Goal: Task Accomplishment & Management: Manage account settings

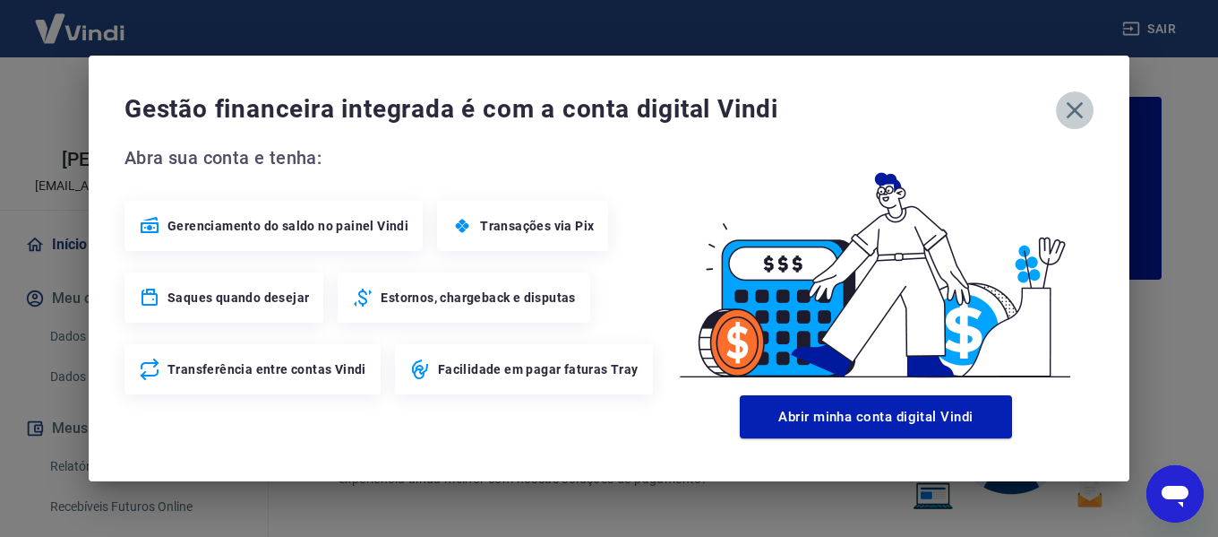
click at [1077, 106] on icon "button" at bounding box center [1075, 110] width 29 height 29
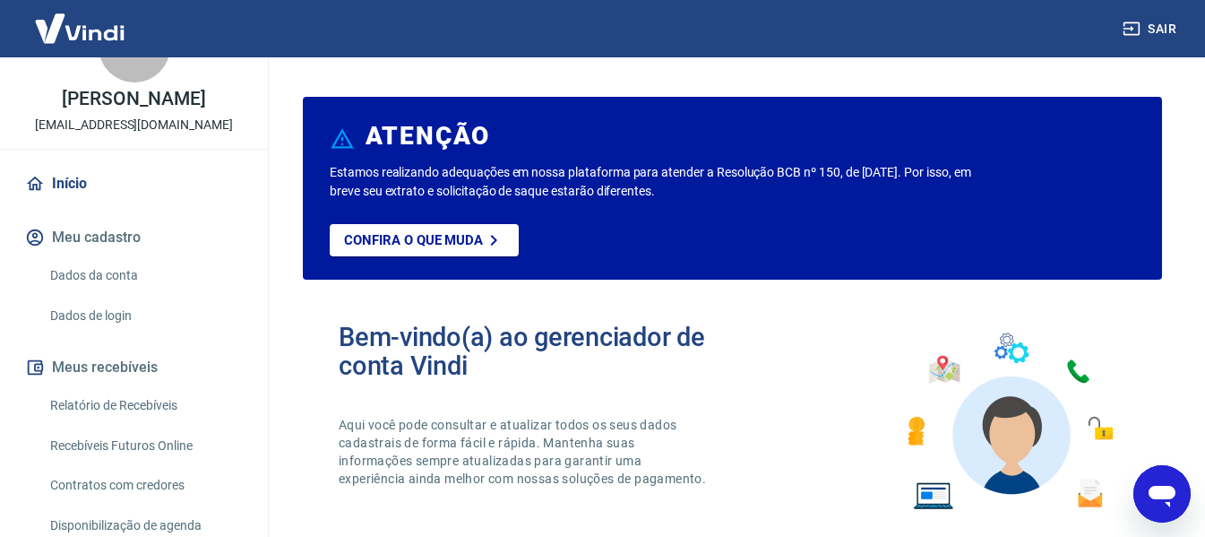
scroll to position [175, 0]
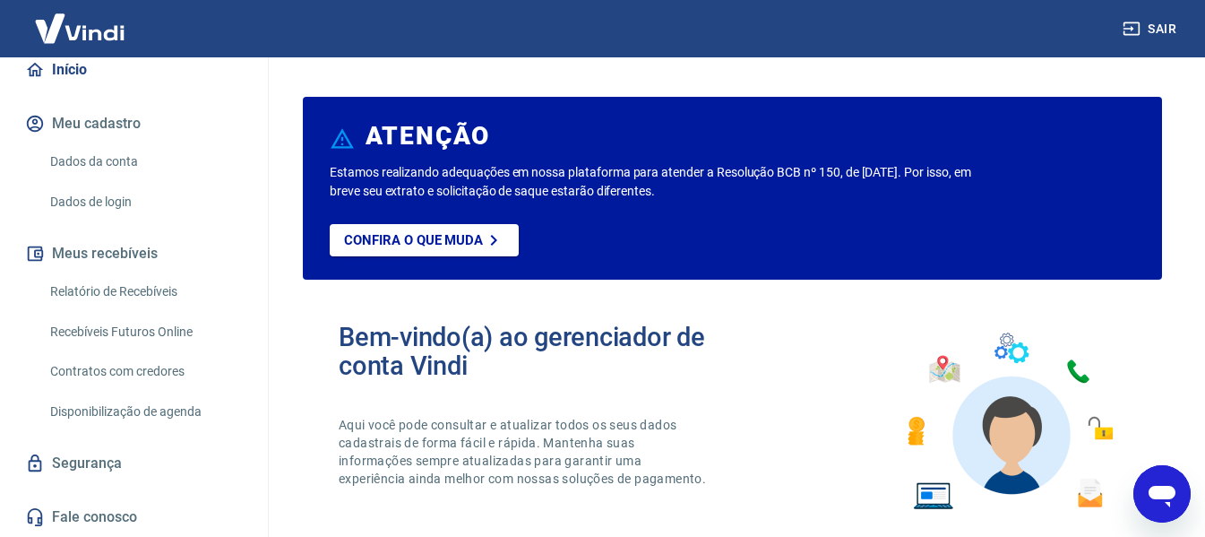
click at [116, 286] on link "Relatório de Recebíveis" at bounding box center [144, 291] width 203 height 37
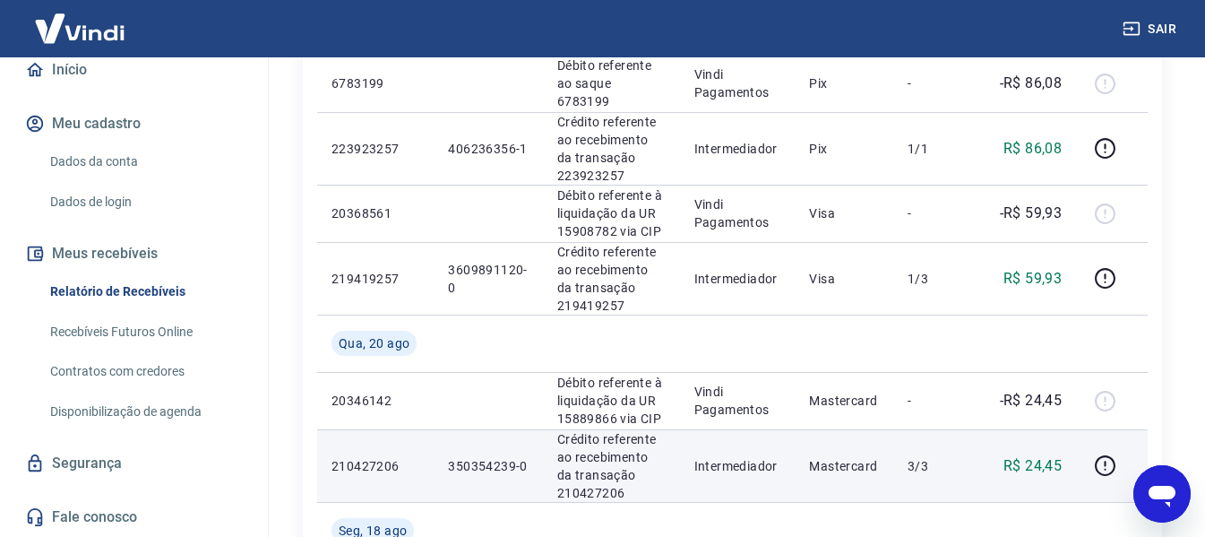
scroll to position [1433, 0]
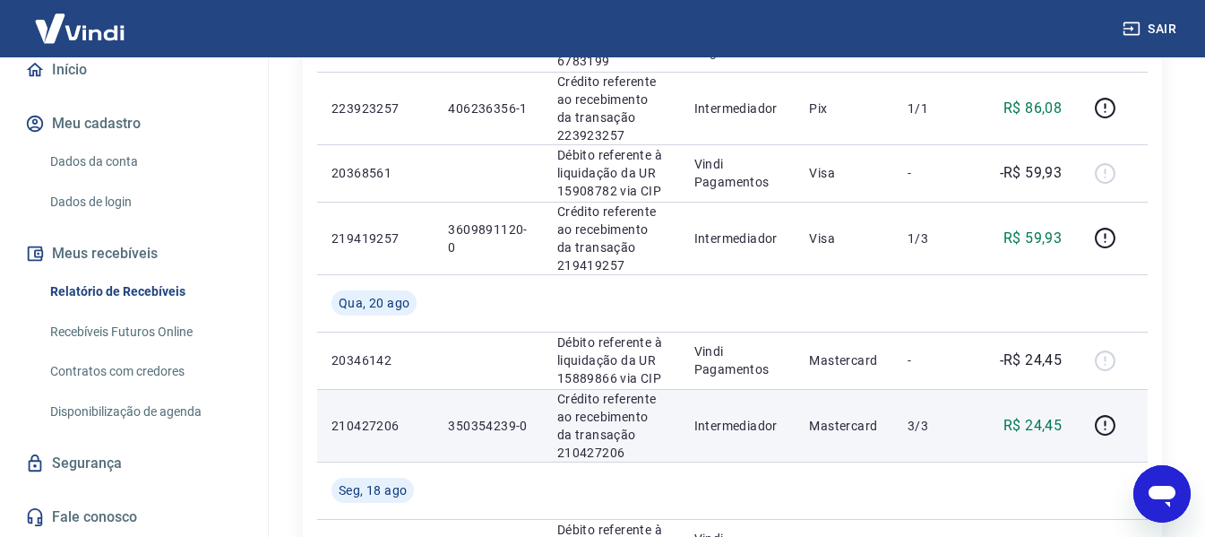
click at [487, 422] on p "350354239-0" at bounding box center [488, 426] width 80 height 18
copy p "350354239"
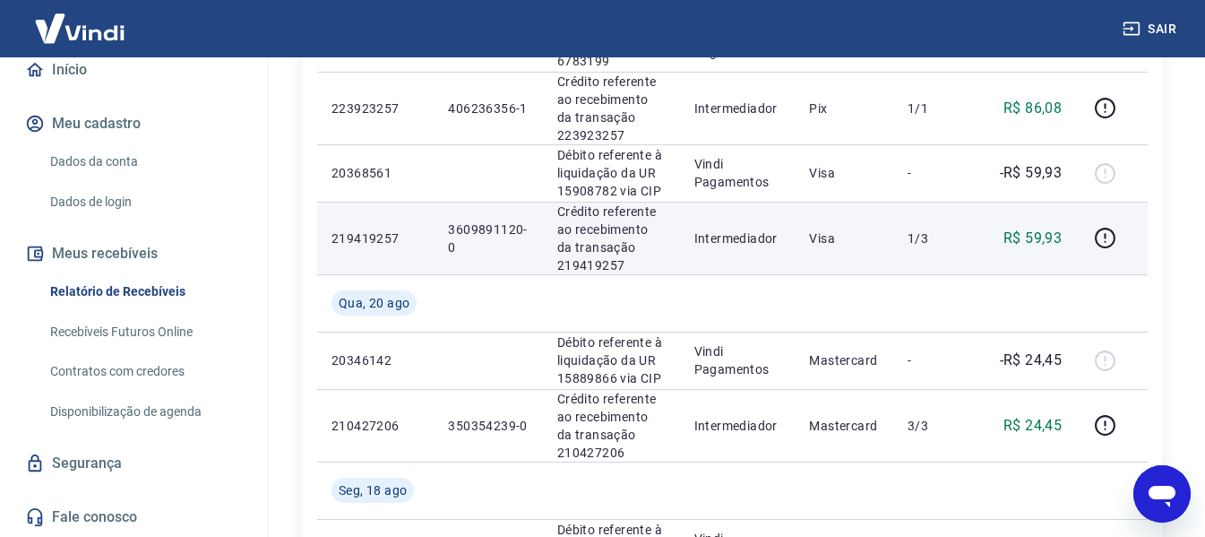
click at [469, 228] on p "3609891120-0" at bounding box center [488, 238] width 80 height 36
copy p "3609891120"
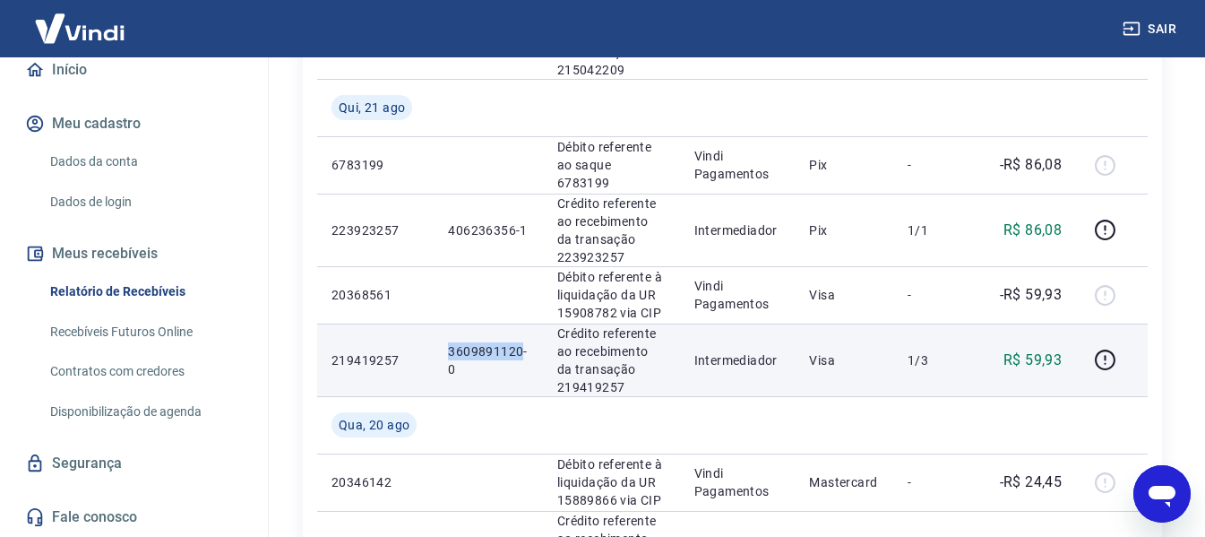
scroll to position [1344, 0]
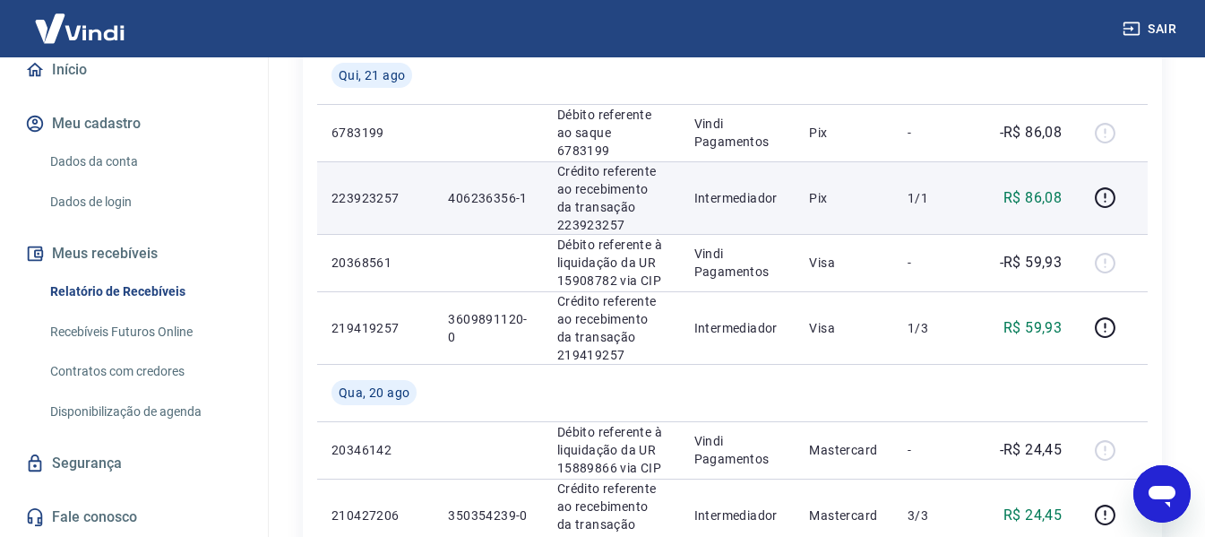
click at [471, 195] on p "406236356-1" at bounding box center [488, 198] width 80 height 18
click at [472, 195] on p "406236356-1" at bounding box center [488, 198] width 80 height 18
copy p "406236356"
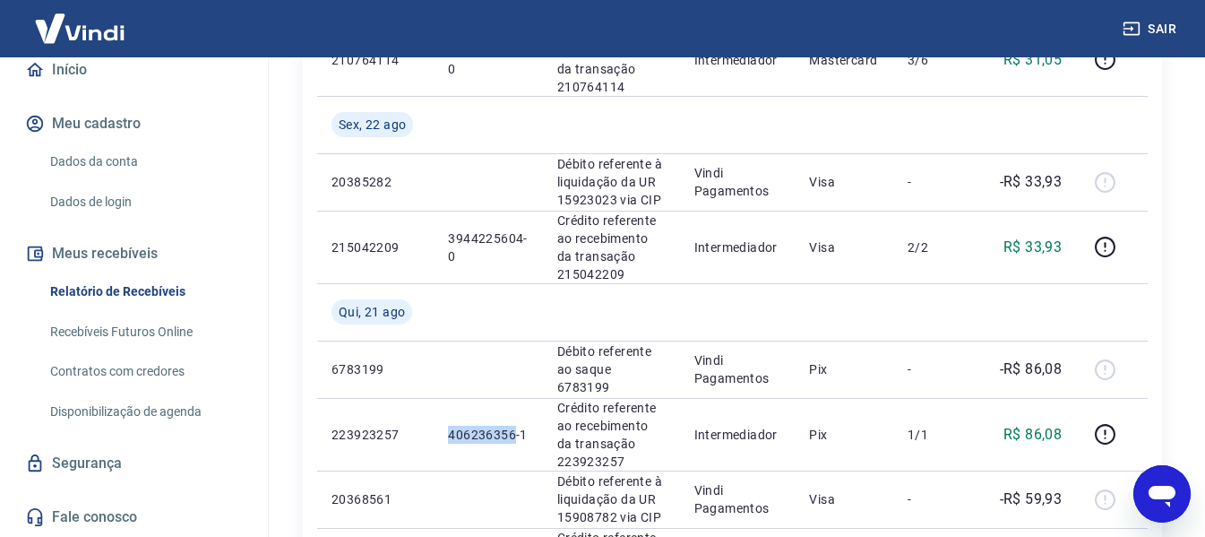
scroll to position [1075, 0]
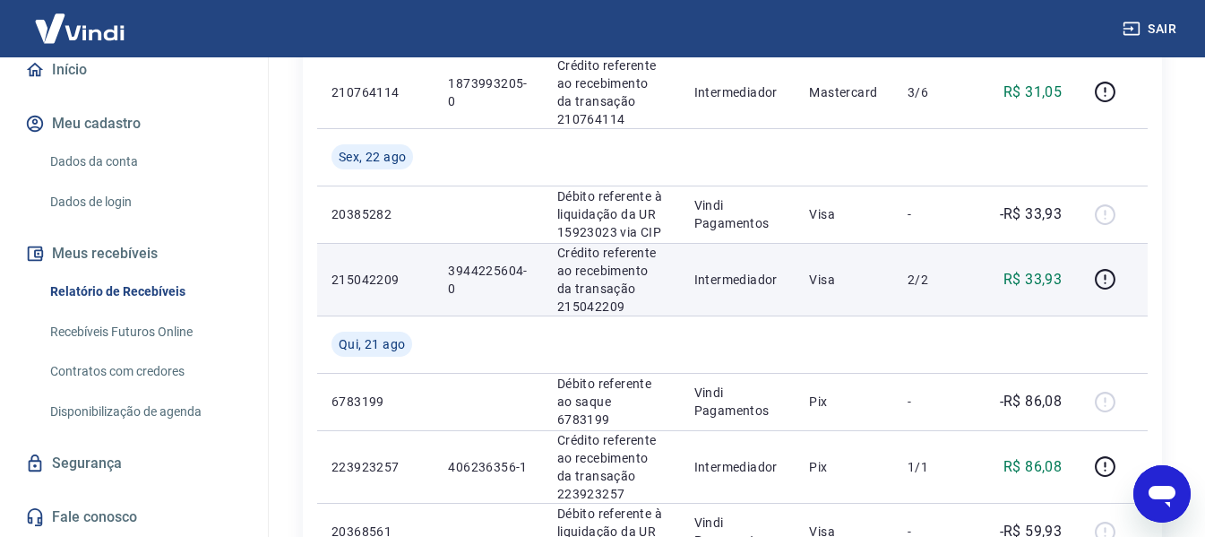
click at [468, 267] on p "3944225604-0" at bounding box center [488, 280] width 80 height 36
copy p "3944225604"
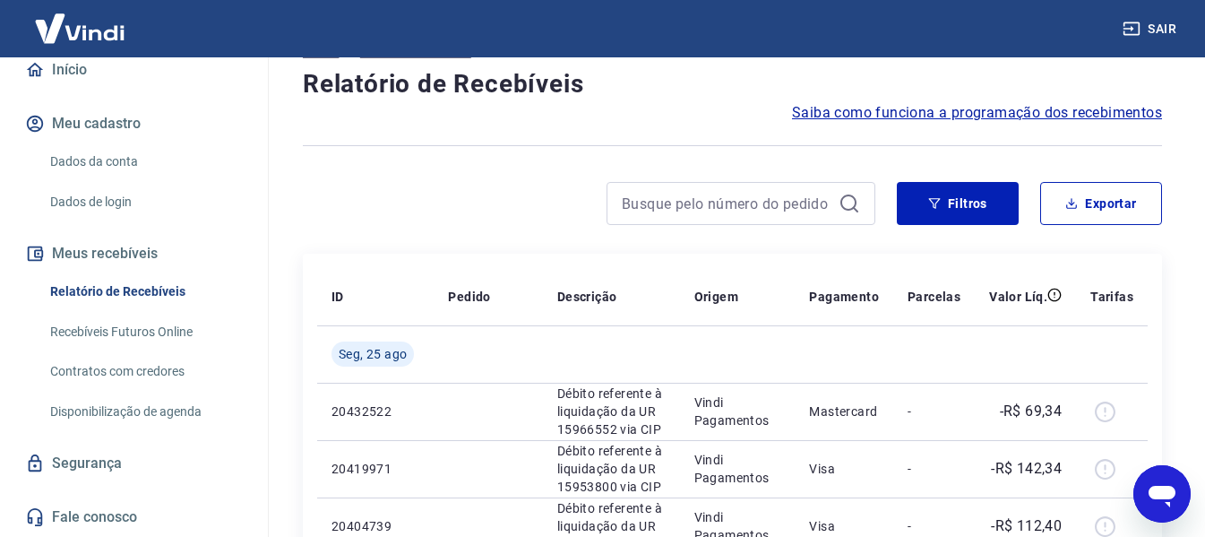
scroll to position [0, 0]
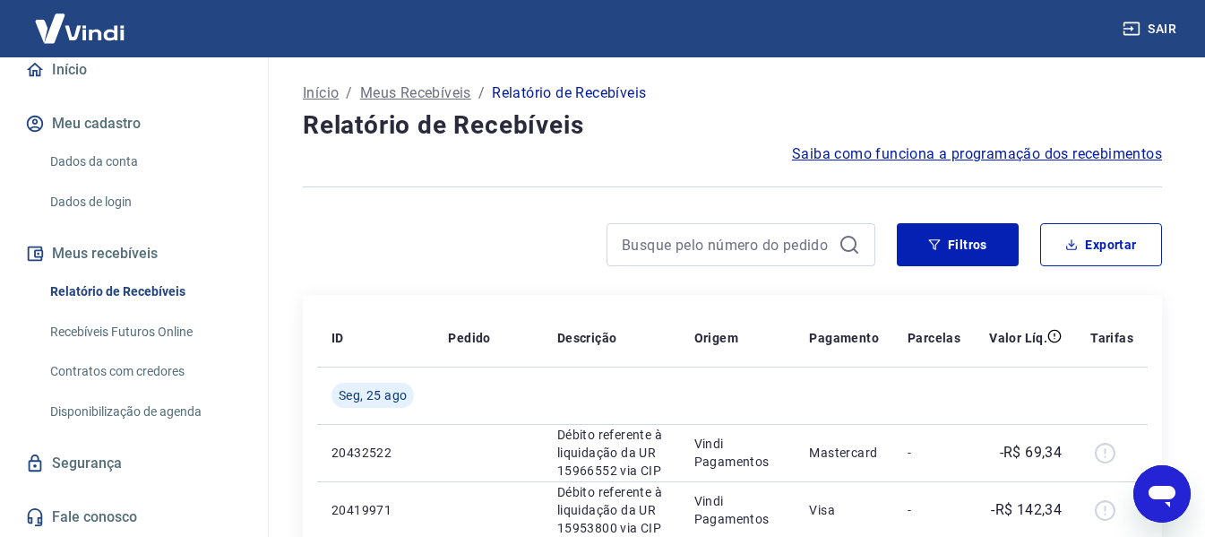
click at [1166, 27] on button "Sair" at bounding box center [1151, 29] width 65 height 33
